Goal: Information Seeking & Learning: Find specific fact

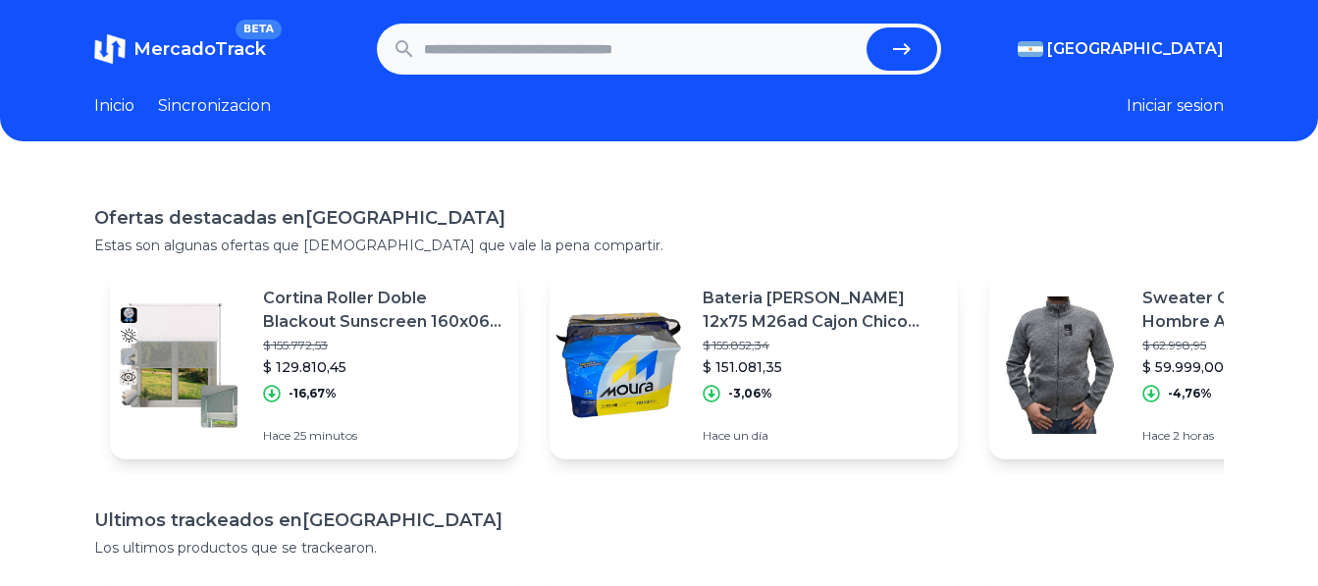
click at [109, 108] on link "Inicio" at bounding box center [114, 106] width 40 height 24
click at [490, 49] on input "text" at bounding box center [642, 48] width 436 height 43
type input "*"
type input "*******"
click at [866, 27] on button "submit" at bounding box center [901, 48] width 71 height 43
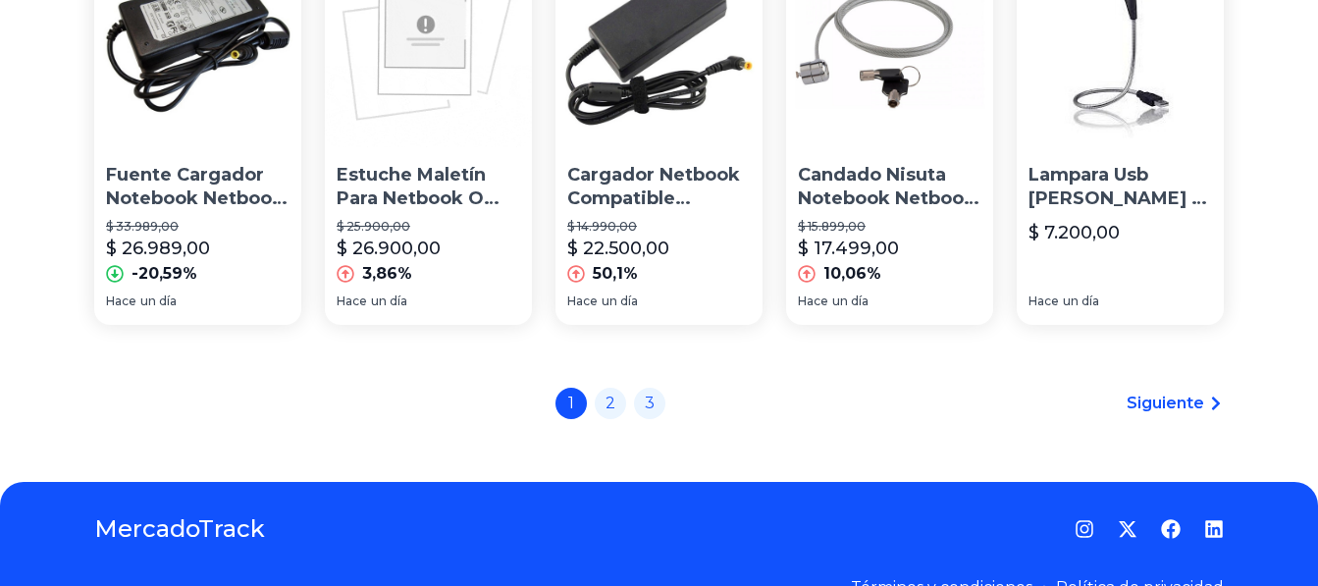
scroll to position [1439, 0]
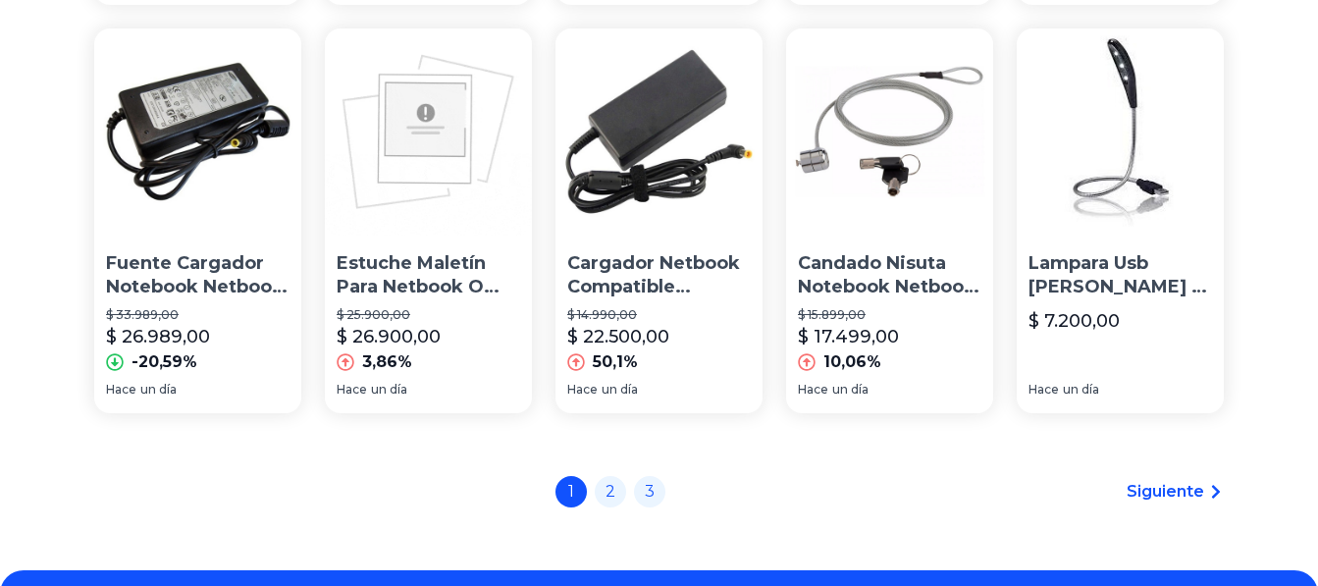
click at [1186, 480] on span "Siguiente" at bounding box center [1165, 492] width 78 height 24
